Goal: Check status: Check status

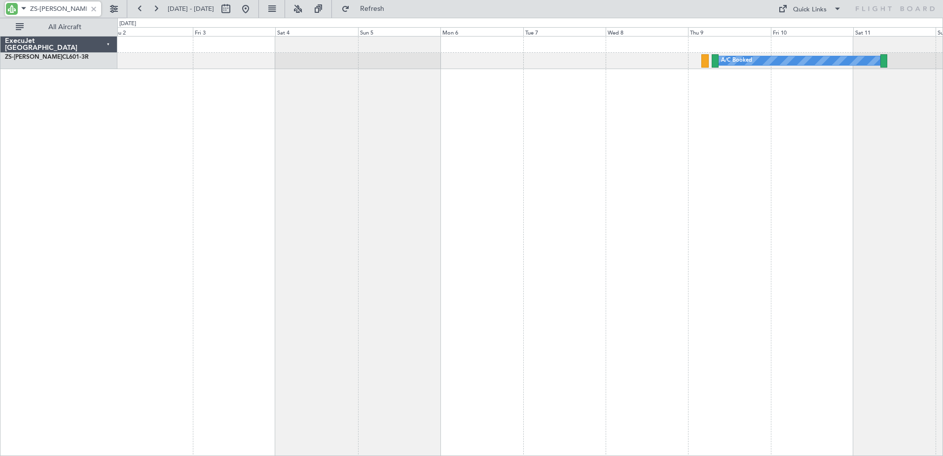
click at [0, 242] on html "ZS-PAT [DATE] - [DATE] Refresh Quick Links All Aircraft A/C Booked A/C Booked A…" at bounding box center [471, 228] width 943 height 456
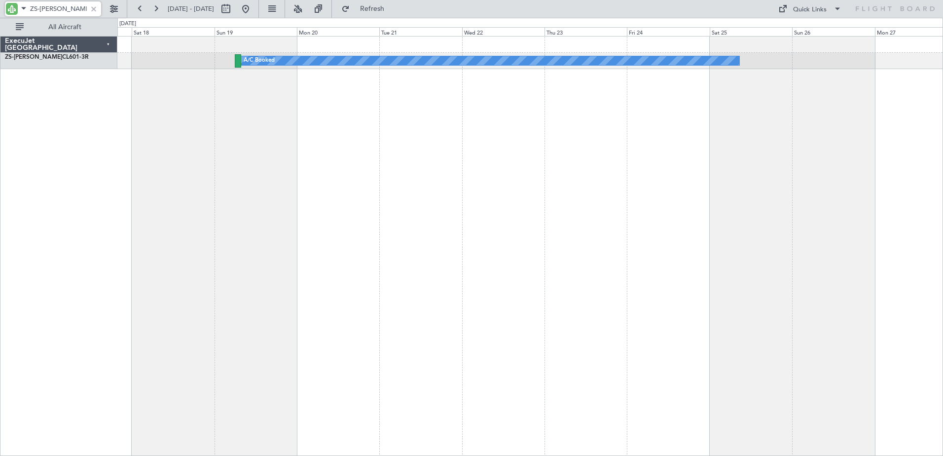
click at [0, 230] on html "ZS-PAT [DATE] - [DATE] Refresh Quick Links All Aircraft A/C Booked ExecuJet [GE…" at bounding box center [471, 228] width 943 height 456
click at [942, 222] on html "ZS-PAT [DATE] - [DATE] Refresh Quick Links All Aircraft A/C Booked ExecuJet [GE…" at bounding box center [471, 228] width 943 height 456
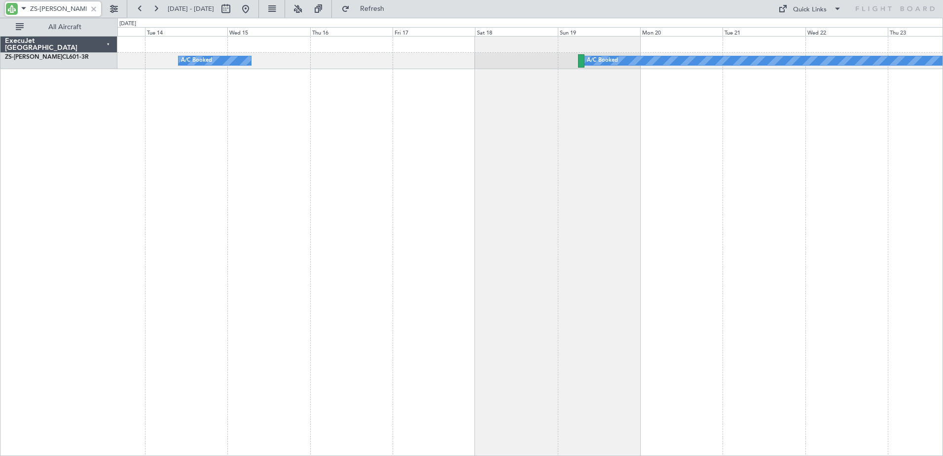
click at [942, 363] on html "ZS-PAT [DATE] - [DATE] Refresh Quick Links All Aircraft A/C Booked A/C Booked A…" at bounding box center [471, 228] width 943 height 456
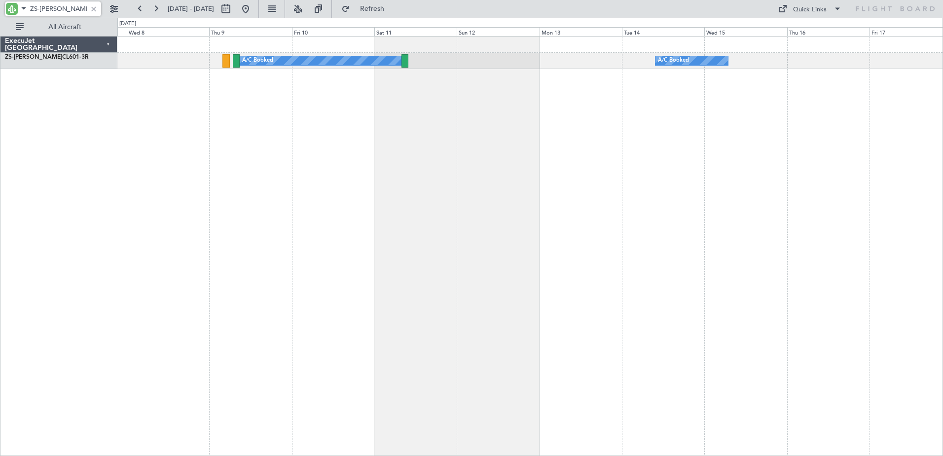
click at [832, 316] on div "A/C Booked A/C Booked A/C Booked" at bounding box center [529, 246] width 825 height 420
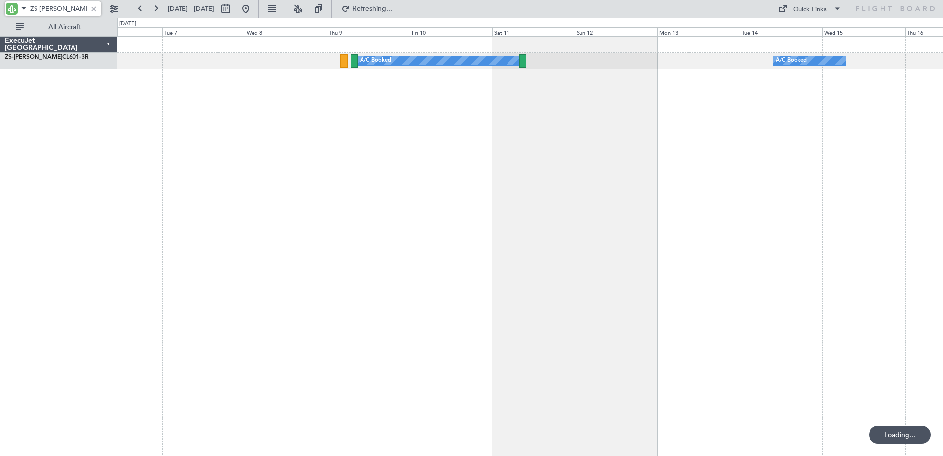
click at [521, 254] on div "A/C Booked A/C Booked" at bounding box center [529, 246] width 825 height 420
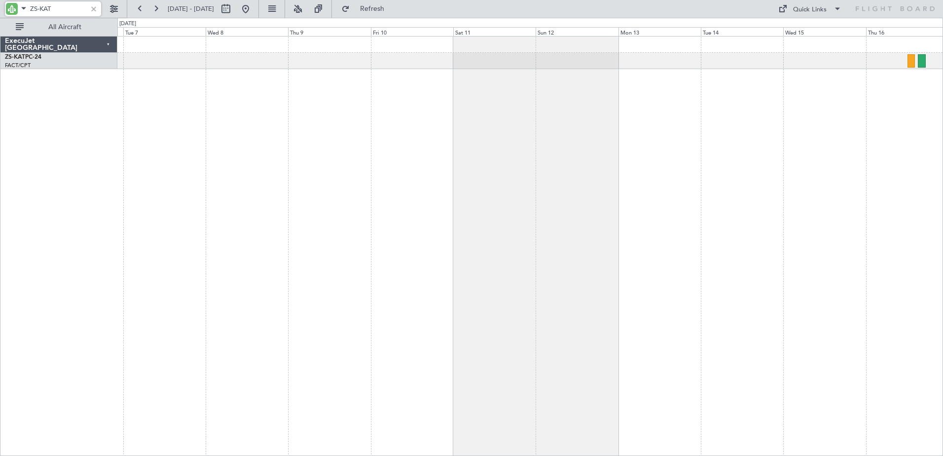
click at [202, 197] on div at bounding box center [529, 246] width 825 height 420
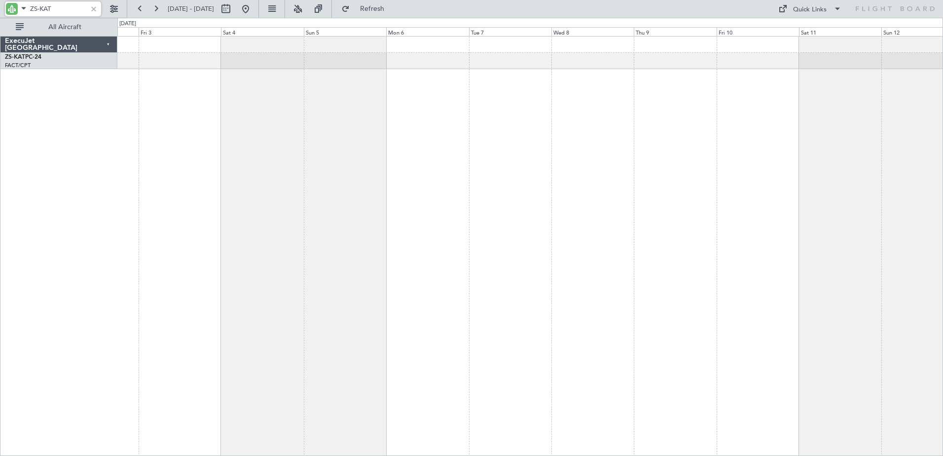
click at [870, 212] on div at bounding box center [529, 246] width 825 height 420
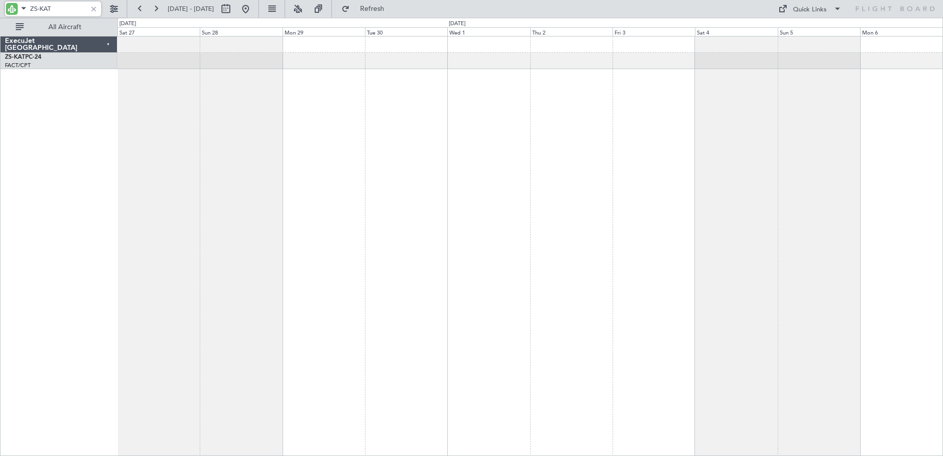
click at [907, 264] on div at bounding box center [529, 246] width 825 height 420
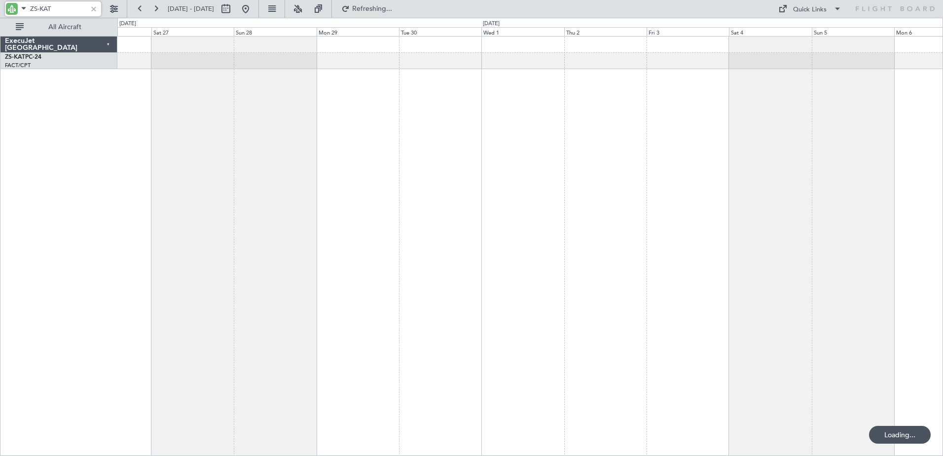
click at [439, 254] on div at bounding box center [529, 246] width 825 height 420
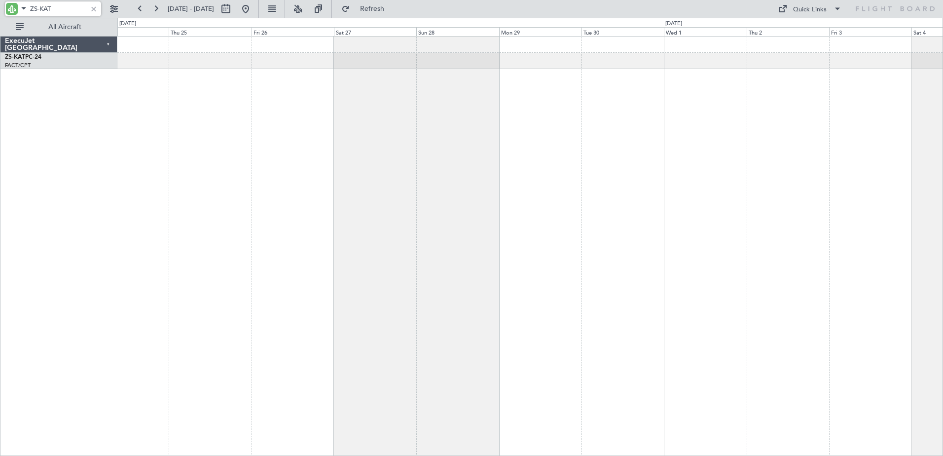
click at [434, 213] on div at bounding box center [529, 246] width 825 height 420
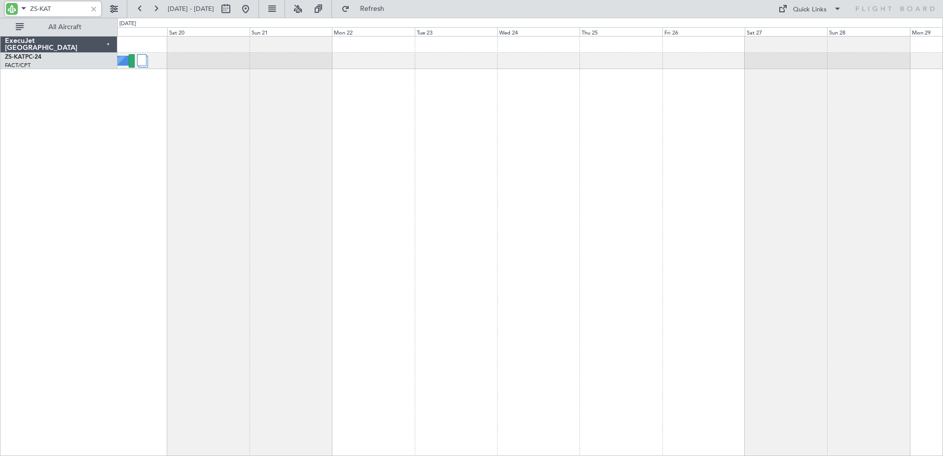
click at [751, 259] on div "A/C Booked A/C Unavailable" at bounding box center [529, 246] width 825 height 420
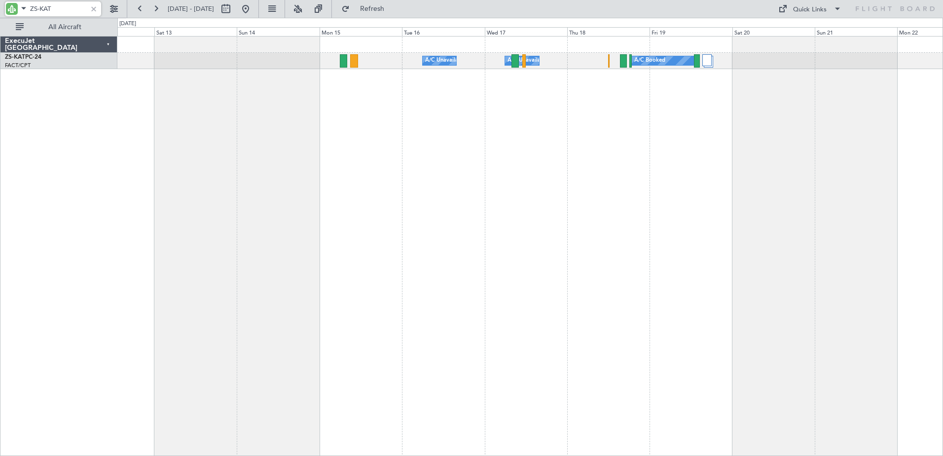
click at [831, 285] on div "A/C Booked A/C Unavailable A/C Unavailable" at bounding box center [529, 246] width 825 height 420
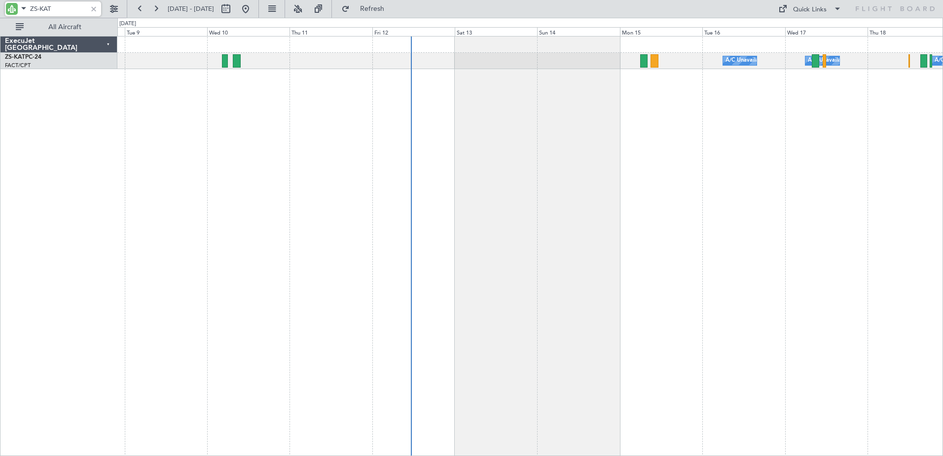
click at [634, 214] on div "A/C Booked A/C Unavailable A/C Unavailable" at bounding box center [529, 246] width 825 height 420
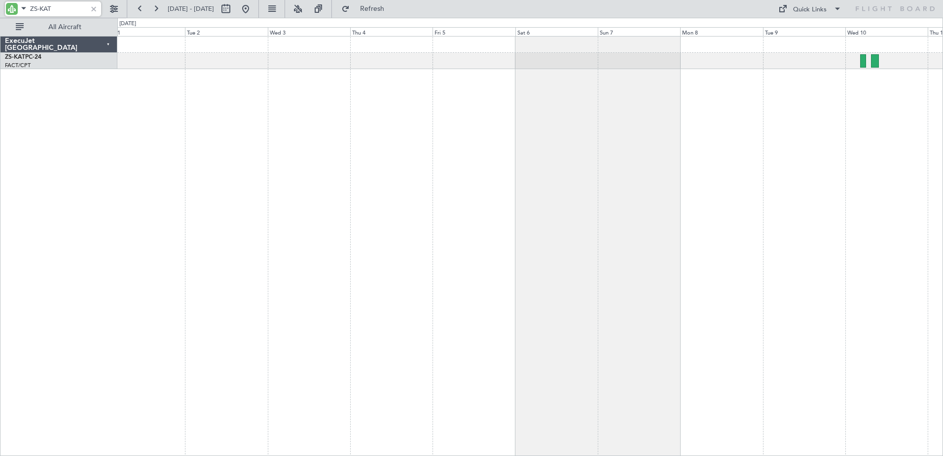
click at [942, 371] on html "ZS-KAT [DATE] - [DATE] Refresh Quick Links All Aircraft A/C Unavailable ExecuJe…" at bounding box center [471, 228] width 943 height 456
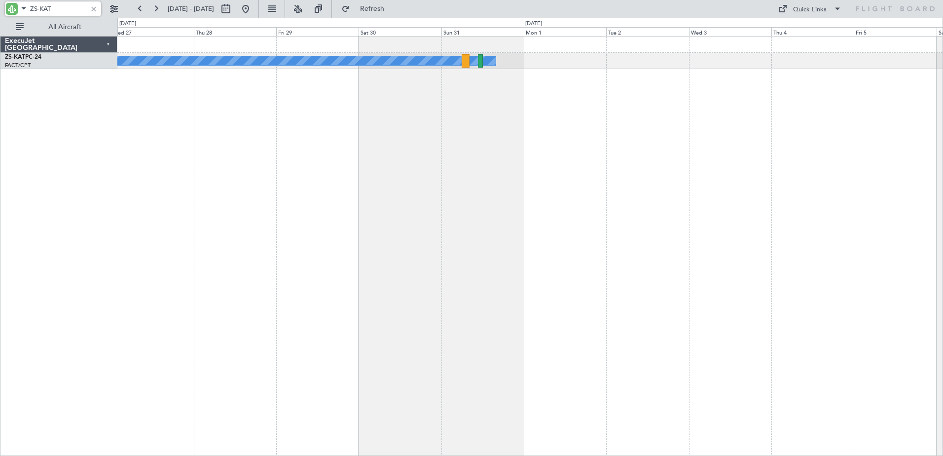
click at [729, 291] on div "A/C Unavailable" at bounding box center [529, 246] width 825 height 420
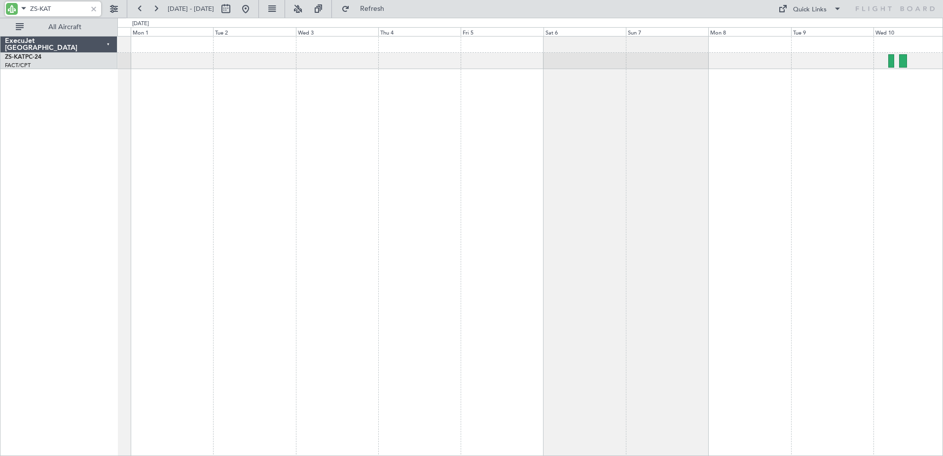
click at [137, 230] on div "A/C Unavailable" at bounding box center [529, 246] width 825 height 420
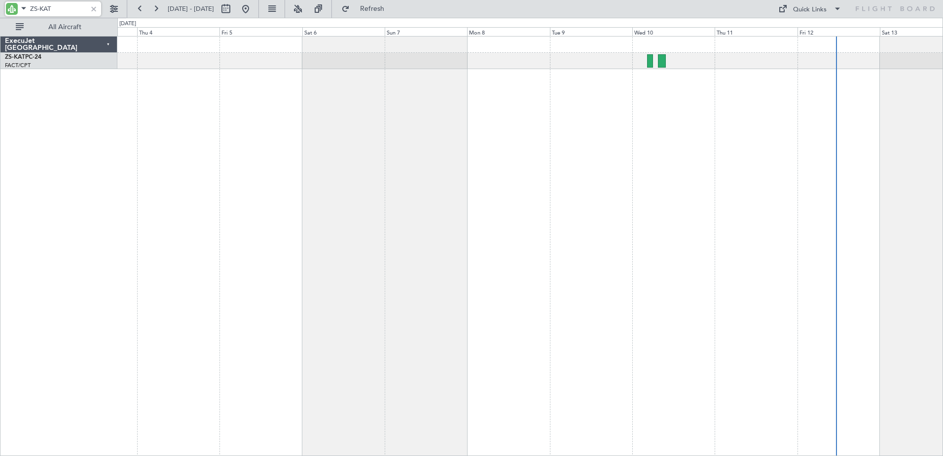
click at [355, 254] on div "A/C Unavailable" at bounding box center [529, 246] width 825 height 420
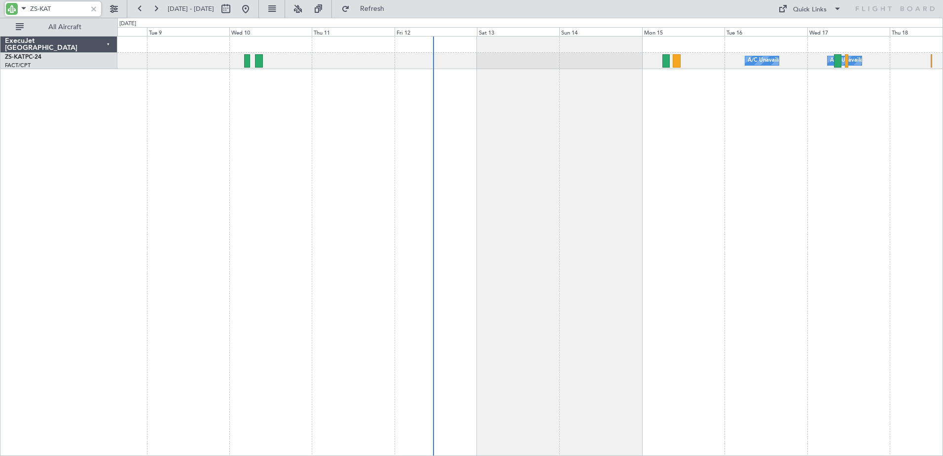
click at [343, 241] on div "A/C Unavailable A/C Unavailable A/C Booked" at bounding box center [529, 246] width 825 height 420
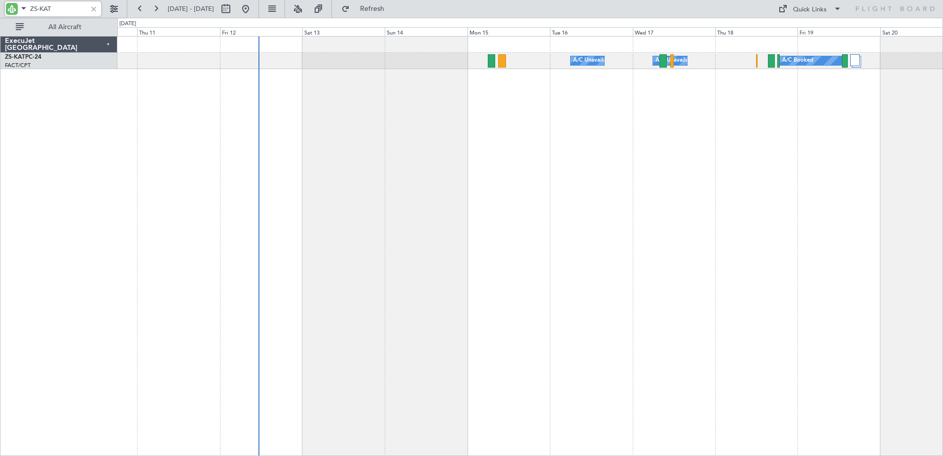
click at [475, 132] on div "A/C Unavailable A/C Unavailable A/C Booked" at bounding box center [529, 246] width 825 height 420
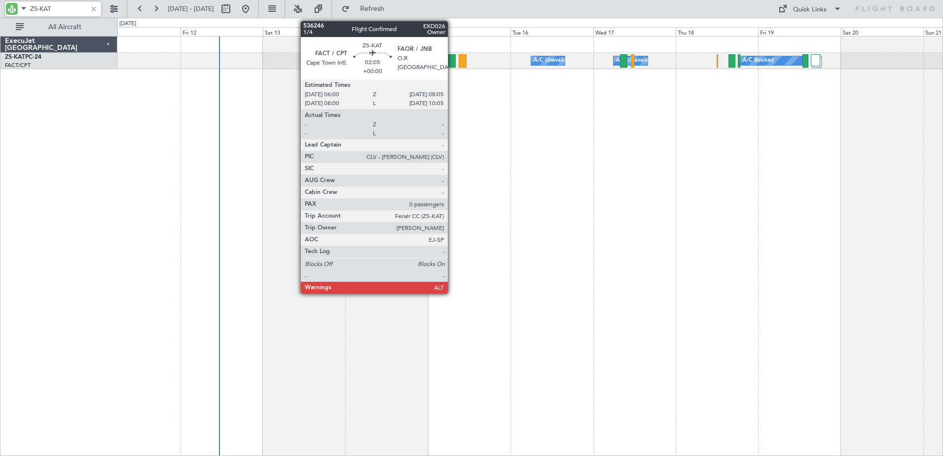
click at [452, 61] on div at bounding box center [451, 60] width 7 height 13
type input "ZS-KAT"
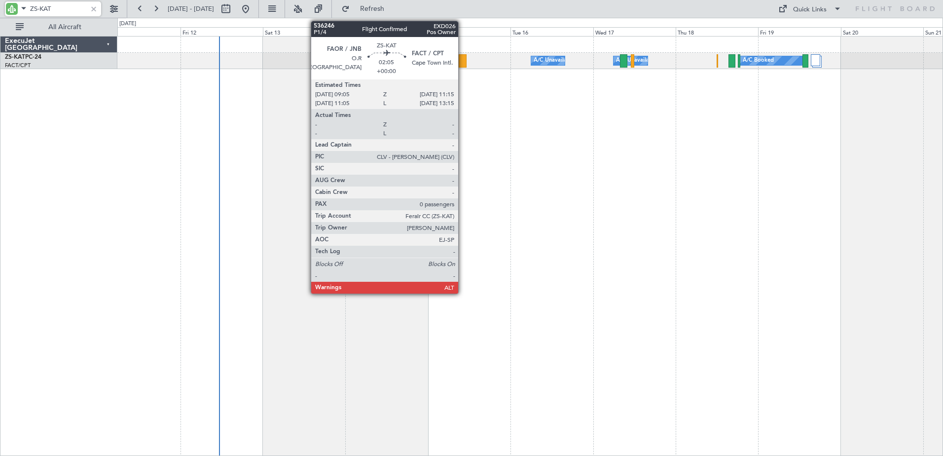
click at [462, 61] on div at bounding box center [462, 60] width 8 height 13
